Goal: Information Seeking & Learning: Learn about a topic

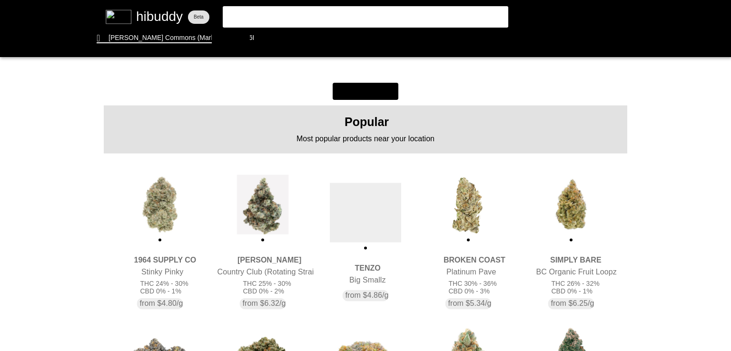
click at [137, 189] on flt-glass-pane at bounding box center [365, 175] width 731 height 351
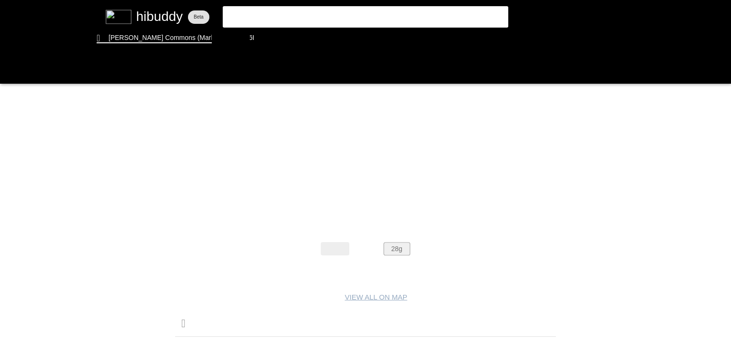
click at [397, 249] on flt-glass-pane at bounding box center [365, 175] width 731 height 351
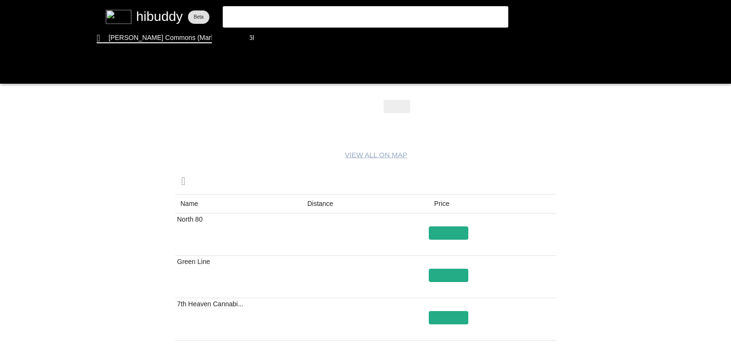
click at [340, 201] on flt-glass-pane at bounding box center [365, 175] width 731 height 351
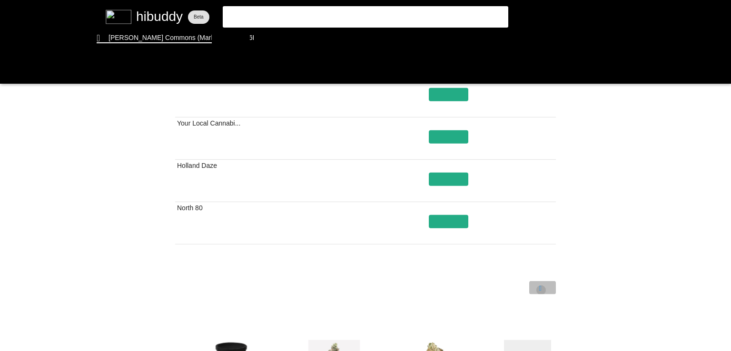
click at [541, 290] on flt-glass-pane at bounding box center [365, 175] width 731 height 351
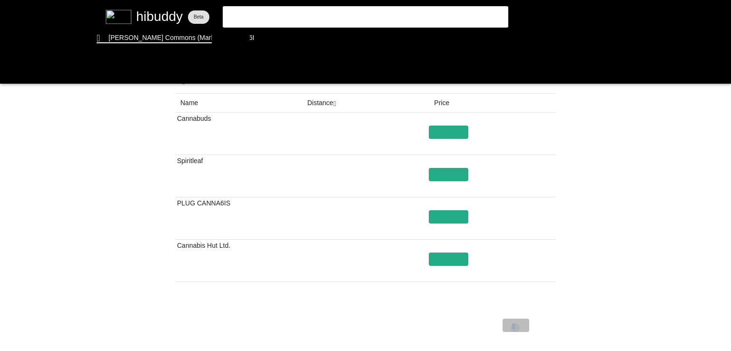
click at [515, 328] on flt-glass-pane at bounding box center [365, 175] width 731 height 351
click at [448, 216] on flt-glass-pane at bounding box center [365, 175] width 731 height 351
click at [449, 258] on flt-glass-pane at bounding box center [365, 175] width 731 height 351
